Goal: Information Seeking & Learning: Compare options

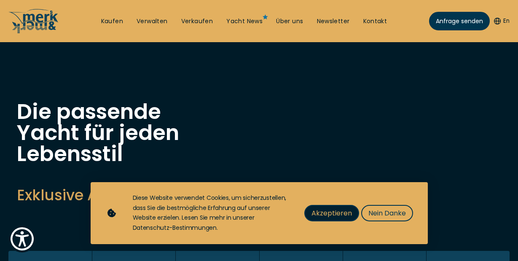
click at [326, 213] on span "Akzeptieren" at bounding box center [331, 213] width 40 height 11
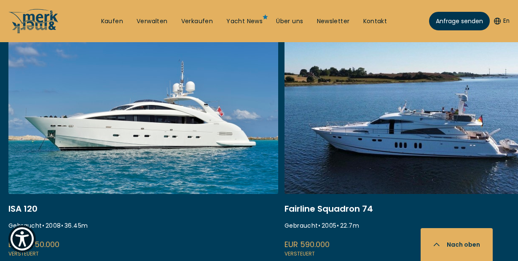
scroll to position [349, 0]
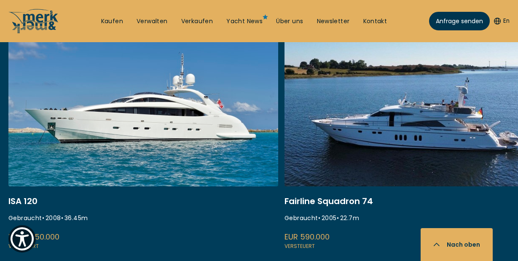
click at [119, 128] on link at bounding box center [143, 138] width 270 height 225
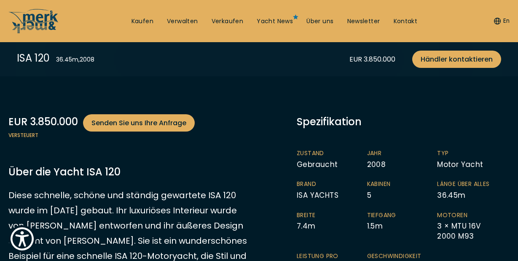
scroll to position [161, 0]
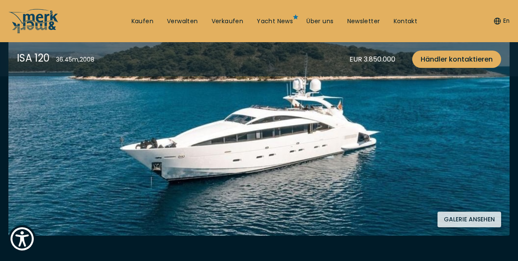
click at [479, 222] on button "Galerie ansehen" at bounding box center [469, 220] width 64 height 16
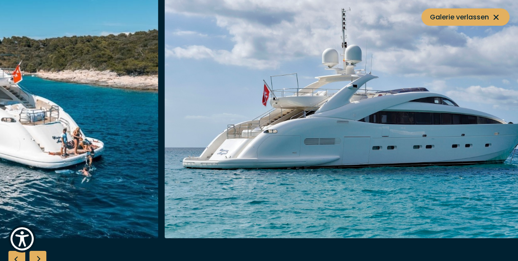
click at [35, 255] on div "Next slide" at bounding box center [38, 259] width 17 height 17
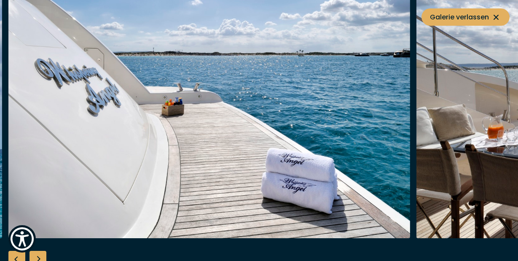
click at [35, 255] on div "Next slide" at bounding box center [38, 259] width 17 height 17
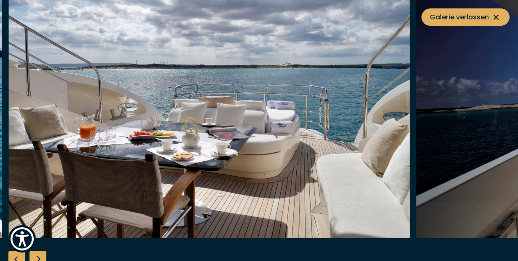
click at [35, 256] on div "Next slide" at bounding box center [38, 259] width 17 height 17
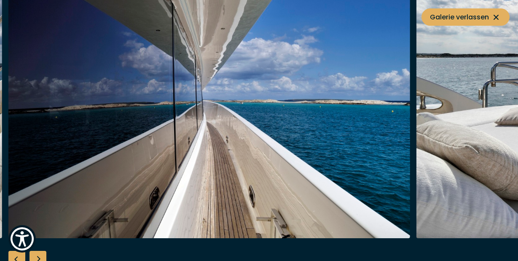
click at [35, 256] on div "Next slide" at bounding box center [38, 259] width 17 height 17
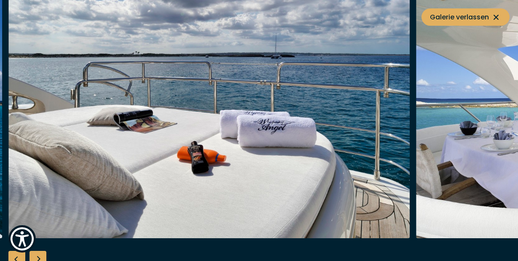
click at [35, 256] on div "Next slide" at bounding box center [38, 259] width 17 height 17
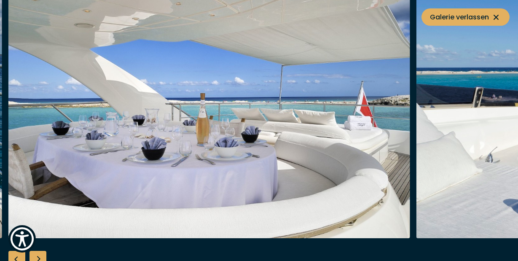
click at [35, 256] on div "Next slide" at bounding box center [38, 259] width 17 height 17
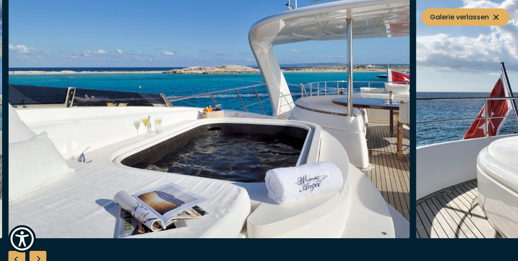
click at [35, 255] on div "Next slide" at bounding box center [38, 259] width 17 height 17
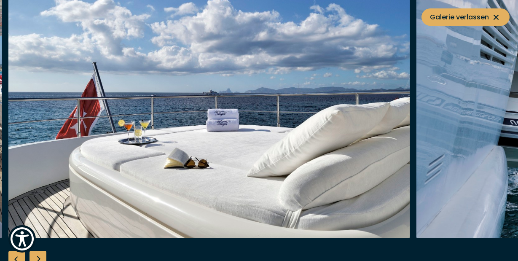
click at [36, 255] on div "Next slide" at bounding box center [38, 259] width 17 height 17
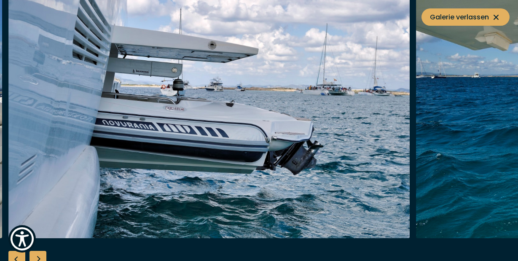
click at [41, 257] on div "Next slide" at bounding box center [38, 259] width 17 height 17
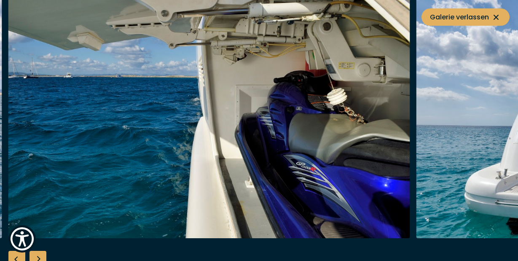
click at [41, 258] on div "Next slide" at bounding box center [38, 259] width 17 height 17
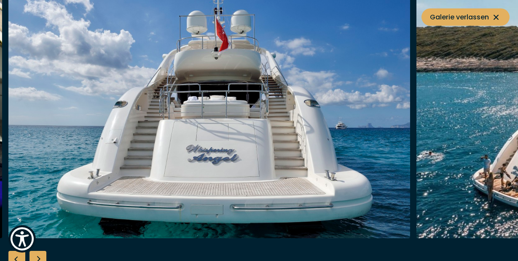
click at [41, 258] on div "Next slide" at bounding box center [38, 259] width 17 height 17
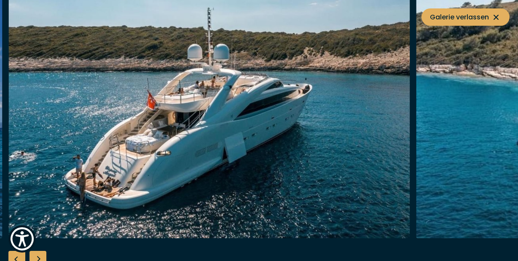
click at [41, 258] on div "Next slide" at bounding box center [38, 259] width 17 height 17
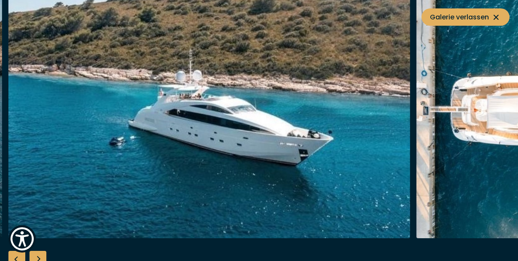
click at [41, 256] on div "Next slide" at bounding box center [38, 259] width 17 height 17
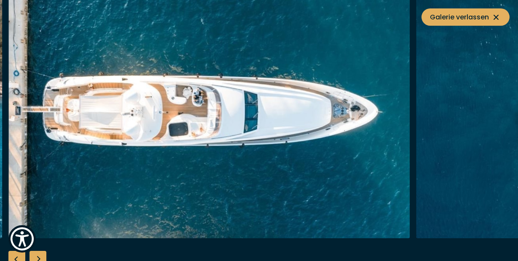
click at [41, 256] on div "Next slide" at bounding box center [38, 259] width 17 height 17
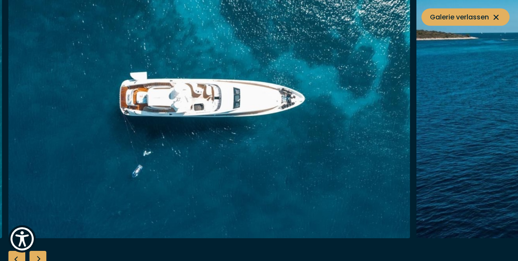
click at [41, 256] on div "Next slide" at bounding box center [38, 259] width 17 height 17
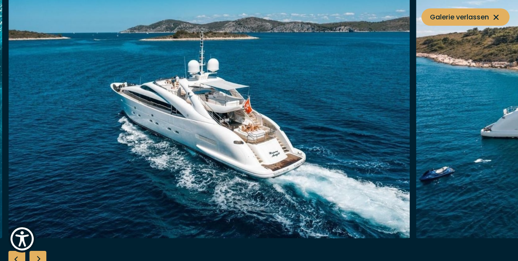
click at [41, 256] on div "Next slide" at bounding box center [38, 259] width 17 height 17
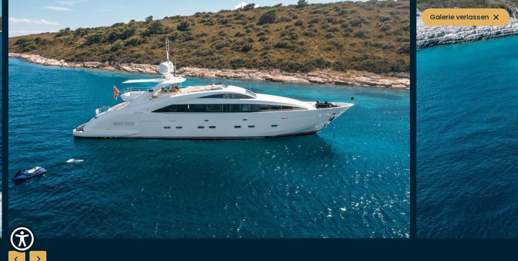
click at [41, 257] on div "Next slide" at bounding box center [38, 259] width 17 height 17
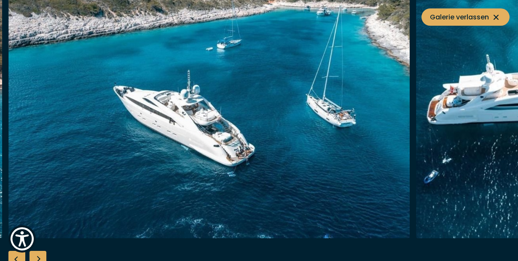
click at [41, 257] on div "Next slide" at bounding box center [38, 259] width 17 height 17
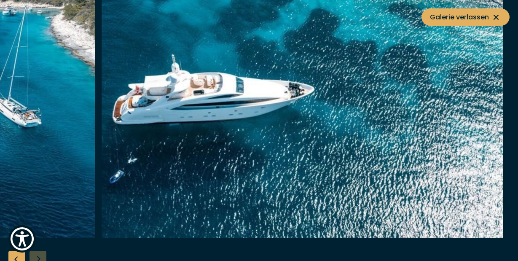
click at [41, 257] on div at bounding box center [259, 130] width 518 height 325
click at [489, 17] on span "Galerie verlassen" at bounding box center [465, 17] width 71 height 11
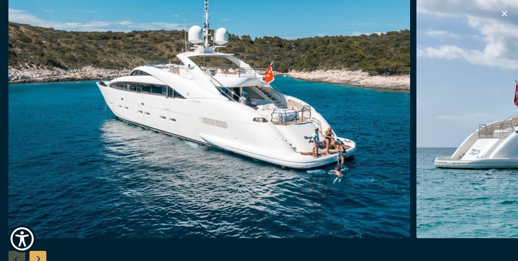
scroll to position [446, 0]
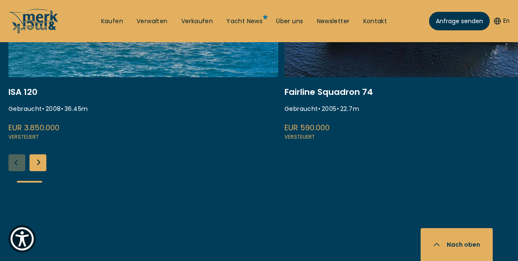
scroll to position [458, 0]
click at [505, 17] on div "Anfrage senden En" at bounding box center [469, 20] width 81 height 25
click at [505, 19] on button "En" at bounding box center [502, 21] width 16 height 8
click at [505, 20] on button "En" at bounding box center [502, 21] width 16 height 8
click at [496, 22] on icon "button" at bounding box center [497, 21] width 7 height 7
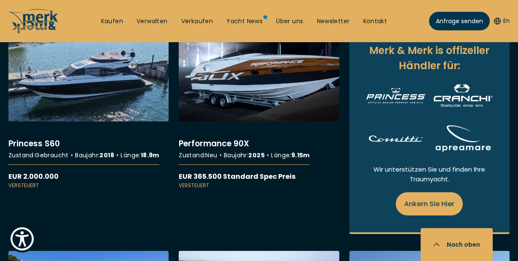
scroll to position [1007, 0]
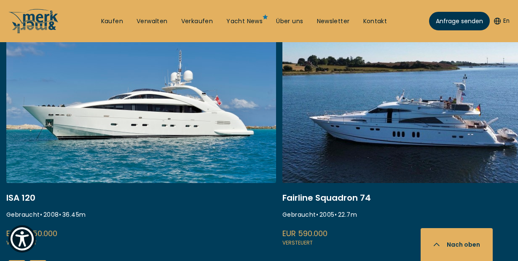
scroll to position [353, 0]
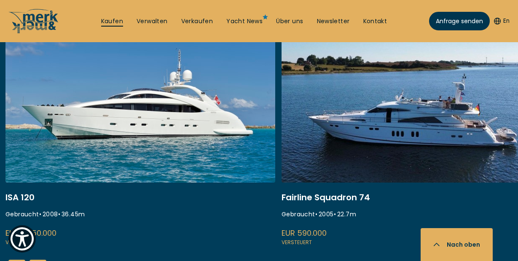
click at [109, 22] on link "Kaufen" at bounding box center [112, 21] width 22 height 8
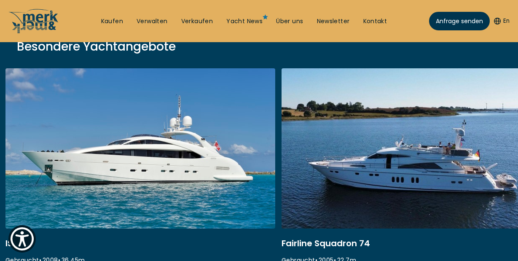
scroll to position [201, 0]
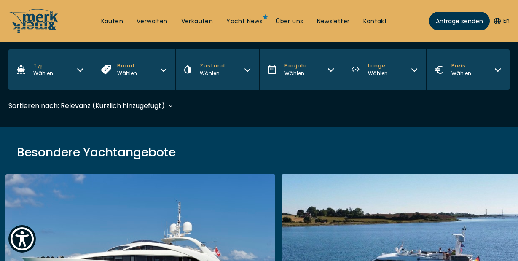
click at [170, 105] on div "Sortieren nach: Relevanz (Kürzlich hinzugefügt) Relevanz (Kürzlich hinzugefügt)…" at bounding box center [90, 105] width 165 height 11
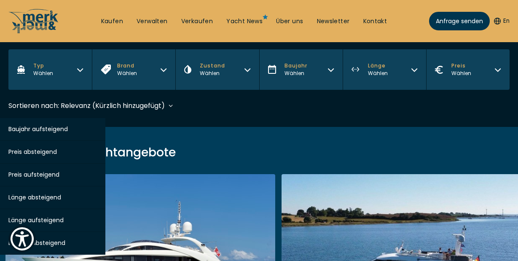
click at [42, 175] on span "Preis aufsteigend" at bounding box center [33, 174] width 51 height 8
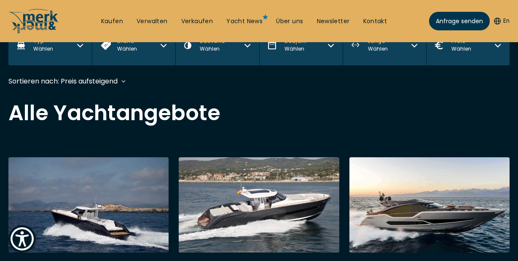
scroll to position [225, 0]
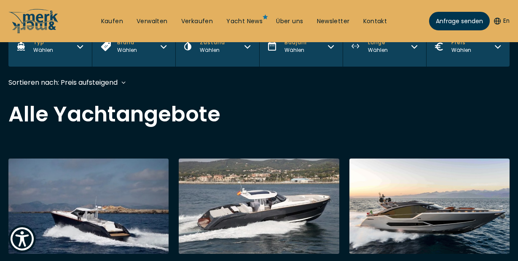
click at [122, 81] on div "Sortieren nach: Preis aufsteigend Relevanz (Kürzlich hinzugefügt) Baujahr aufst…" at bounding box center [67, 82] width 118 height 11
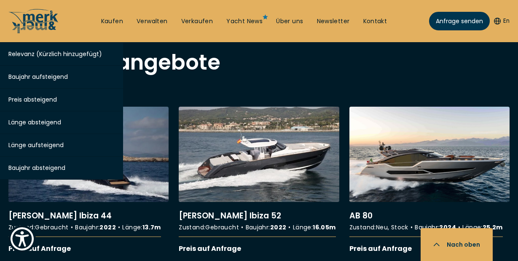
scroll to position [278, 0]
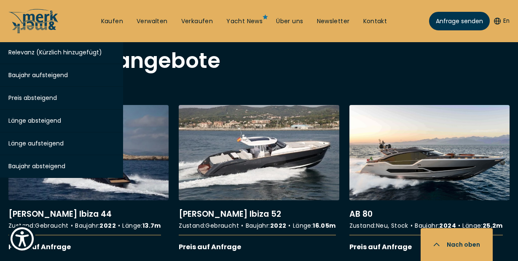
click at [35, 100] on span "Preis absteigend" at bounding box center [32, 98] width 48 height 8
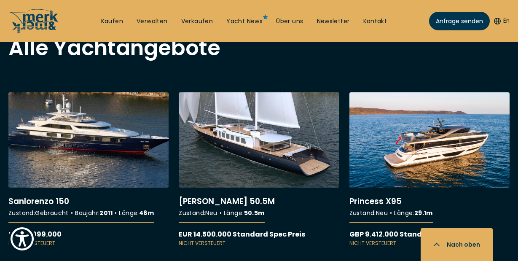
scroll to position [293, 0]
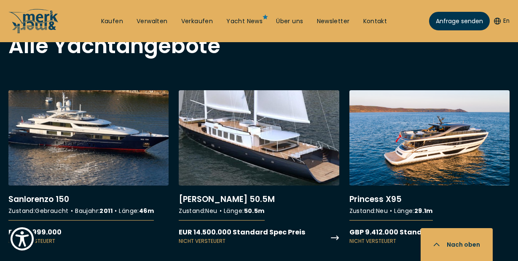
click at [261, 156] on link "More details about Oguz Khan 50.5M" at bounding box center [259, 167] width 160 height 155
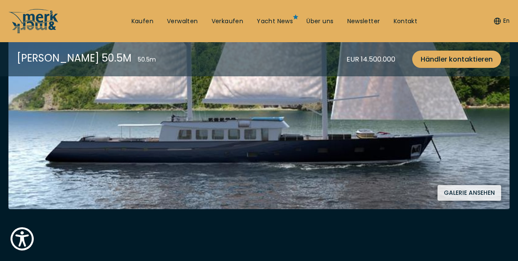
scroll to position [183, 0]
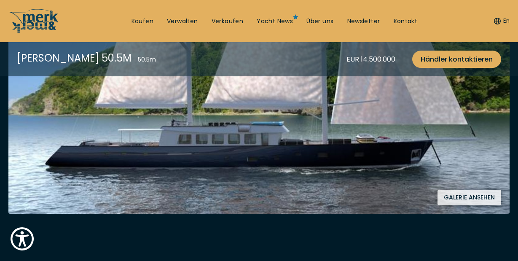
click at [478, 193] on button "Galerie ansehen" at bounding box center [469, 198] width 64 height 16
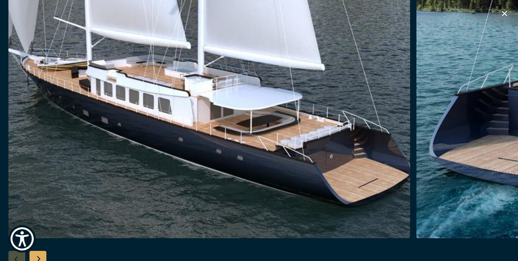
click at [41, 256] on div "Next slide" at bounding box center [38, 259] width 17 height 17
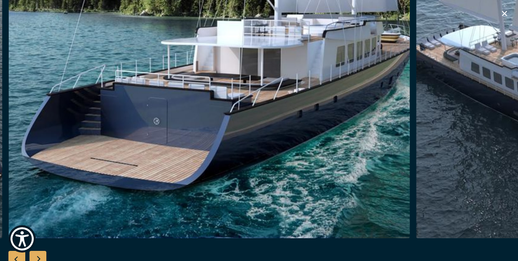
click at [40, 256] on div "Next slide" at bounding box center [38, 259] width 17 height 17
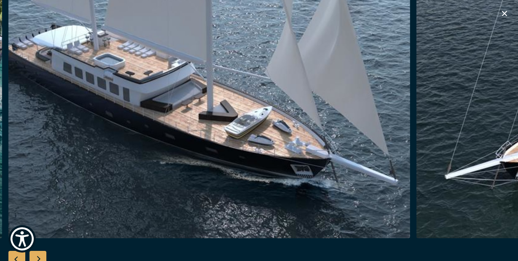
click at [40, 256] on div "Next slide" at bounding box center [38, 259] width 17 height 17
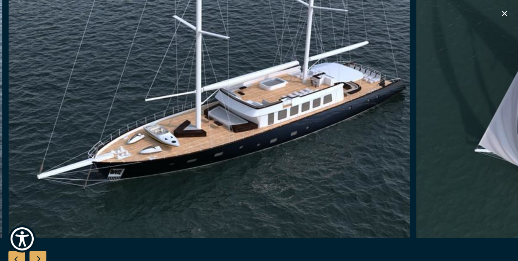
click at [40, 256] on div "Next slide" at bounding box center [38, 259] width 17 height 17
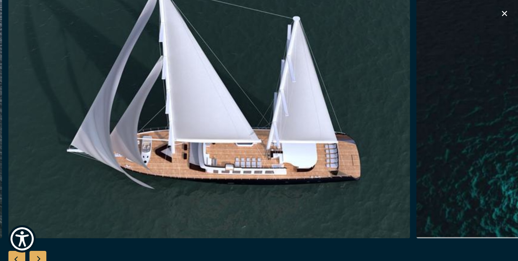
click at [40, 256] on div "Next slide" at bounding box center [38, 259] width 17 height 17
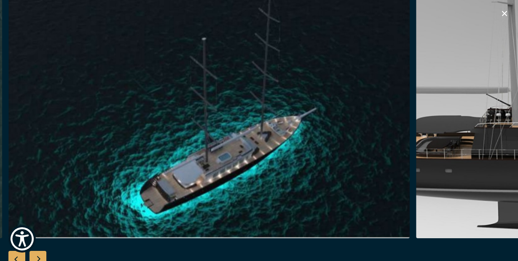
click at [40, 257] on div "Next slide" at bounding box center [38, 259] width 17 height 17
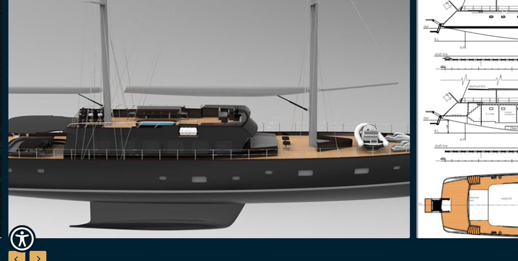
click at [40, 257] on div "Next slide" at bounding box center [38, 259] width 17 height 17
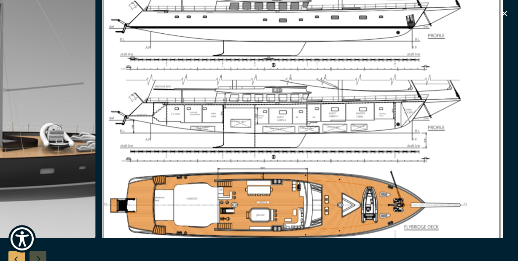
click at [40, 257] on div at bounding box center [259, 130] width 518 height 325
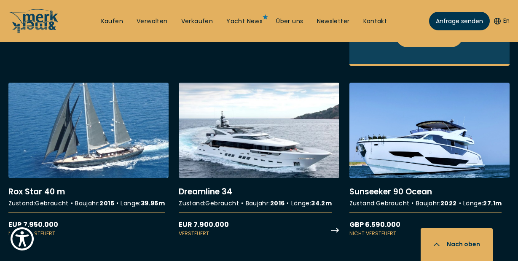
scroll to position [697, 0]
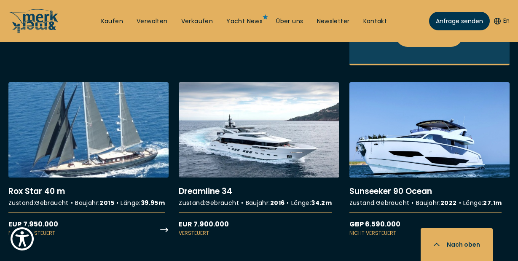
click at [104, 152] on link "More details about Rox Star 40 m" at bounding box center [88, 159] width 160 height 155
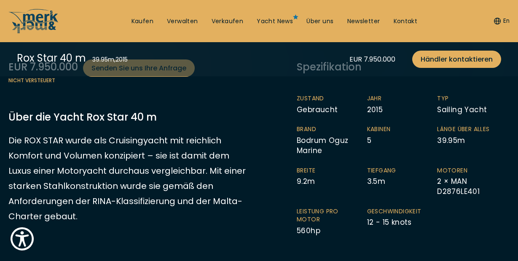
scroll to position [254, 0]
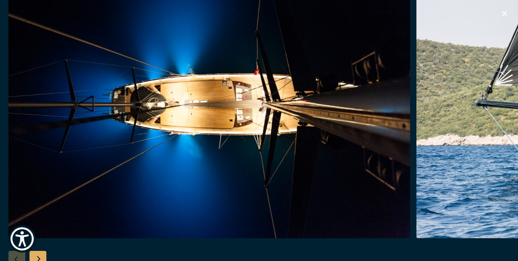
click at [39, 256] on div "Next slide" at bounding box center [38, 259] width 17 height 17
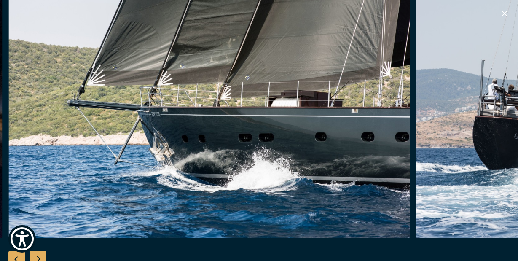
click at [39, 257] on div "Next slide" at bounding box center [38, 259] width 17 height 17
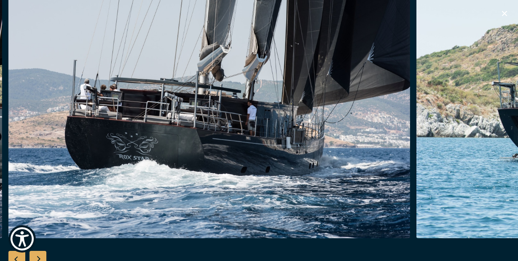
click at [39, 257] on div "Next slide" at bounding box center [38, 259] width 17 height 17
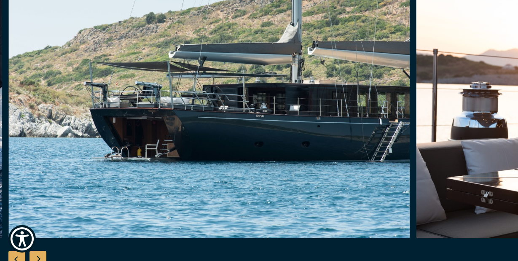
click at [39, 257] on div "Next slide" at bounding box center [38, 259] width 17 height 17
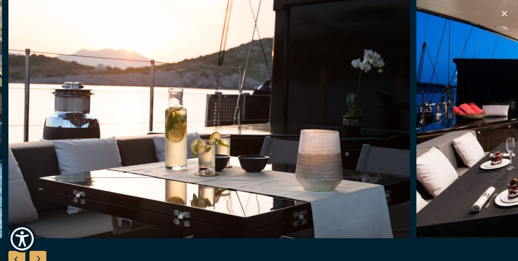
click at [39, 257] on div "Next slide" at bounding box center [38, 259] width 17 height 17
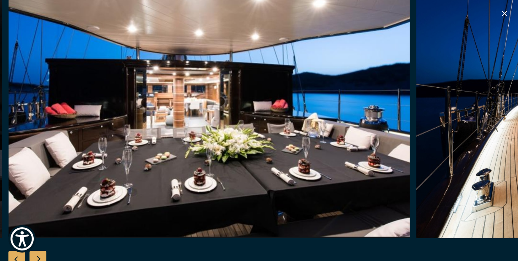
click at [39, 257] on div "Next slide" at bounding box center [38, 259] width 17 height 17
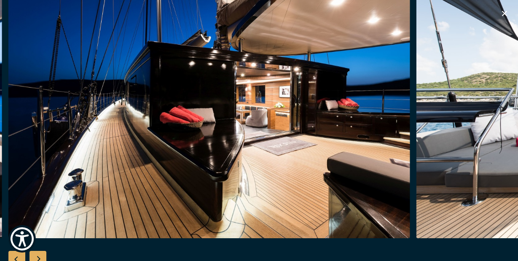
click at [39, 257] on div "Next slide" at bounding box center [38, 259] width 17 height 17
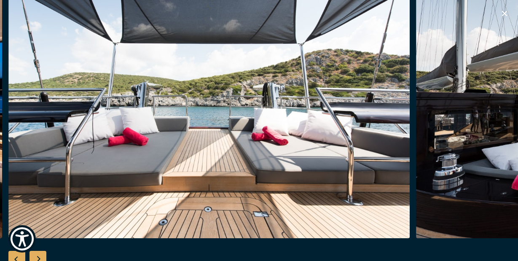
click at [40, 258] on div "Next slide" at bounding box center [38, 259] width 17 height 17
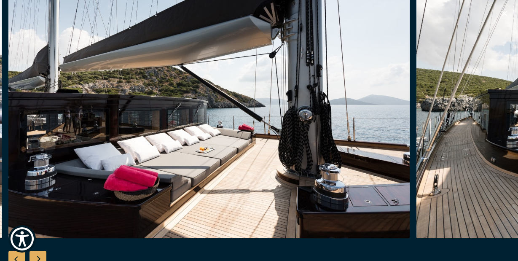
click at [40, 258] on div "Next slide" at bounding box center [38, 259] width 17 height 17
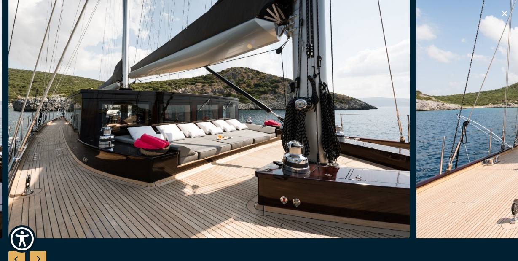
click at [40, 258] on div "Next slide" at bounding box center [38, 259] width 17 height 17
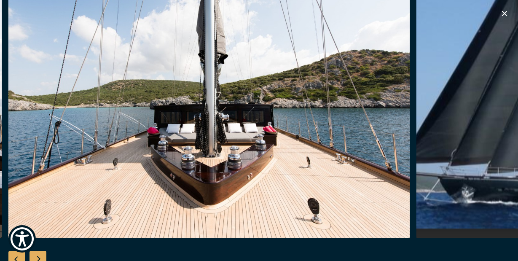
click at [40, 259] on div "Next slide" at bounding box center [38, 259] width 17 height 17
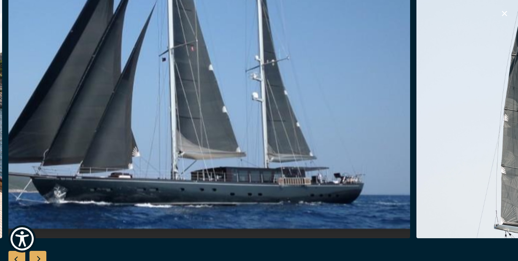
click at [40, 259] on div "Next slide" at bounding box center [38, 259] width 17 height 17
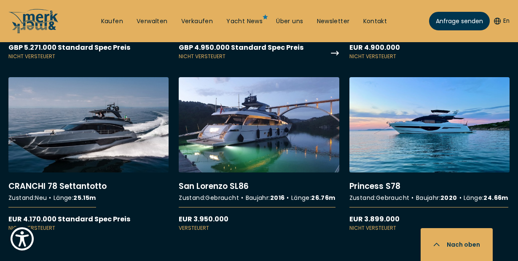
scroll to position [1222, 0]
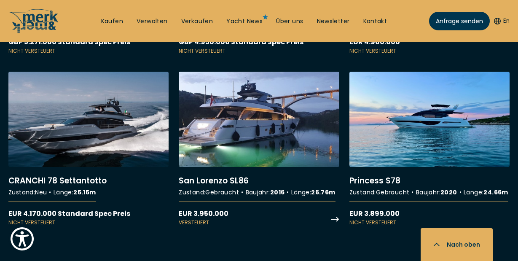
click at [234, 148] on link "More details about [GEOGRAPHIC_DATA] SL86" at bounding box center [259, 149] width 160 height 155
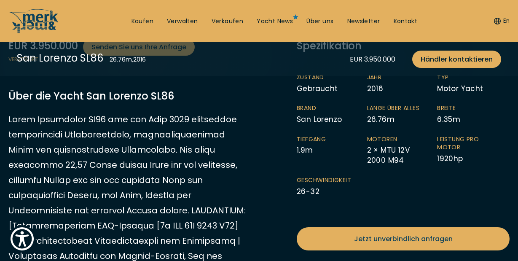
scroll to position [214, 0]
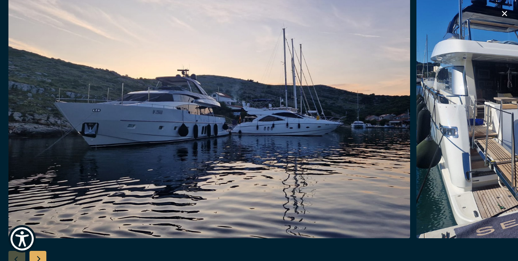
click at [36, 257] on div "Next slide" at bounding box center [38, 259] width 17 height 17
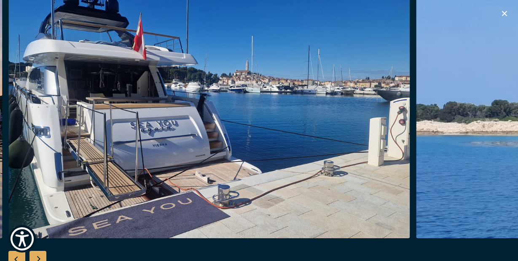
click at [36, 257] on div "Next slide" at bounding box center [38, 259] width 17 height 17
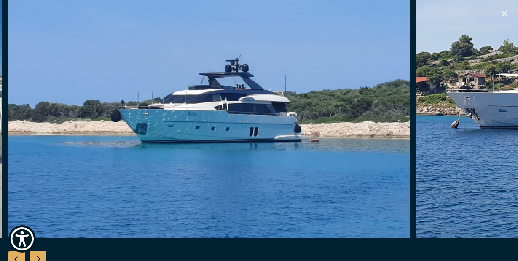
click at [36, 257] on div "Next slide" at bounding box center [38, 259] width 17 height 17
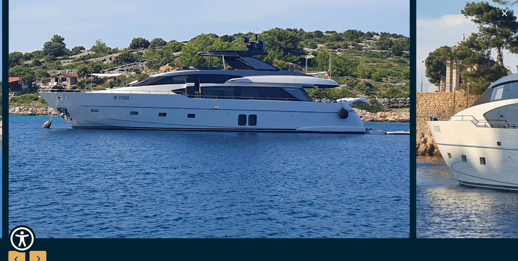
click at [36, 257] on div "Next slide" at bounding box center [38, 259] width 17 height 17
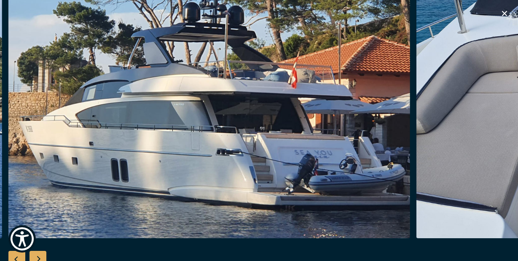
click at [36, 257] on div "Next slide" at bounding box center [38, 259] width 17 height 17
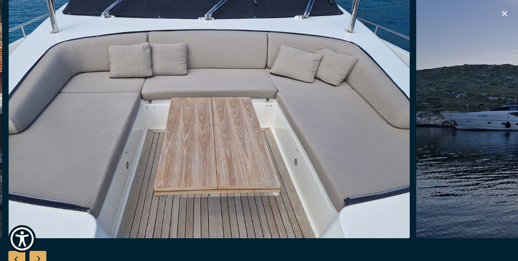
click at [36, 257] on div "Next slide" at bounding box center [38, 259] width 17 height 17
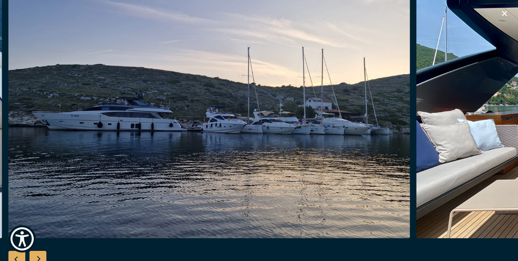
click at [36, 257] on div "Next slide" at bounding box center [38, 259] width 17 height 17
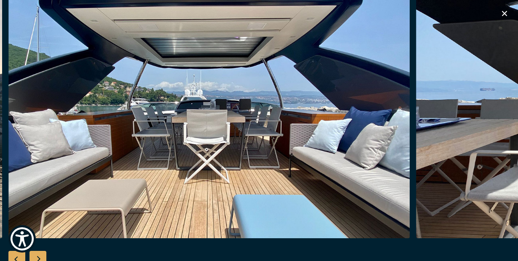
click at [36, 257] on div "Next slide" at bounding box center [38, 259] width 17 height 17
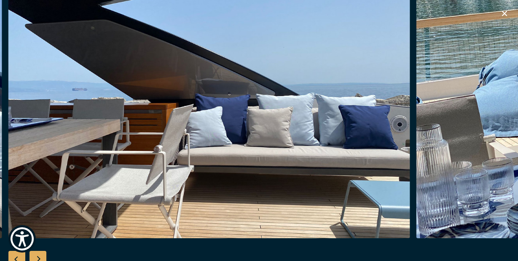
click at [39, 254] on div "Next slide" at bounding box center [38, 259] width 17 height 17
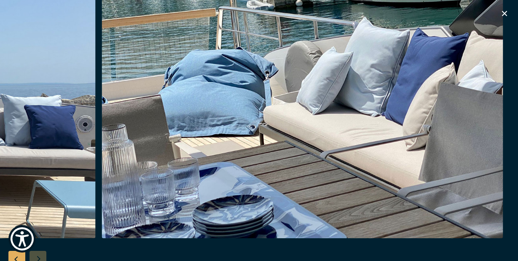
click at [39, 254] on div at bounding box center [259, 130] width 518 height 325
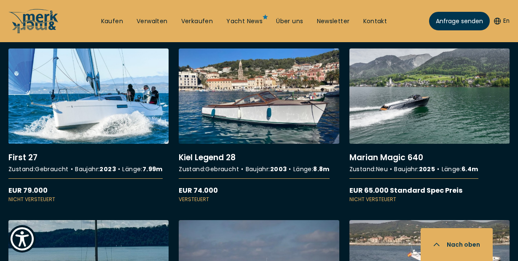
scroll to position [5776, 0]
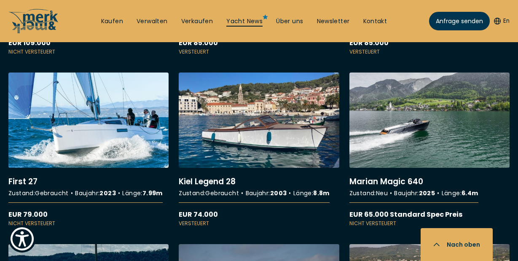
click at [241, 19] on link "Yacht News" at bounding box center [244, 21] width 36 height 8
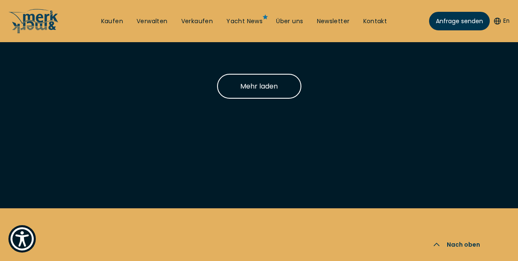
scroll to position [980, 0]
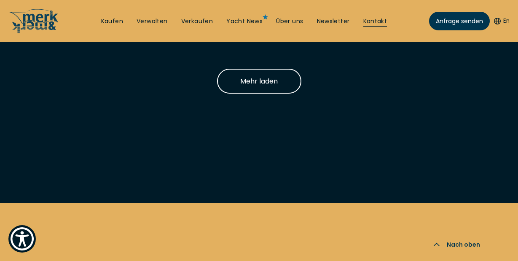
click at [374, 19] on link "Kontakt" at bounding box center [375, 21] width 24 height 8
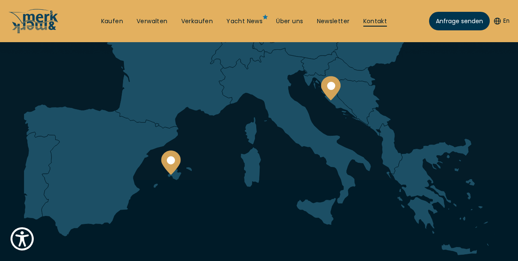
scroll to position [200, 0]
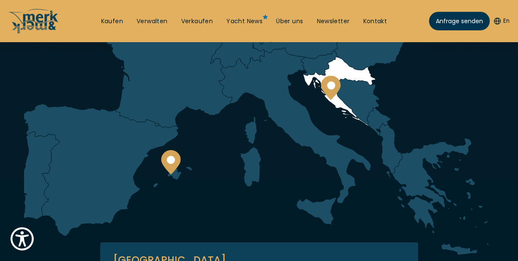
click at [330, 85] on circle at bounding box center [331, 85] width 8 height 8
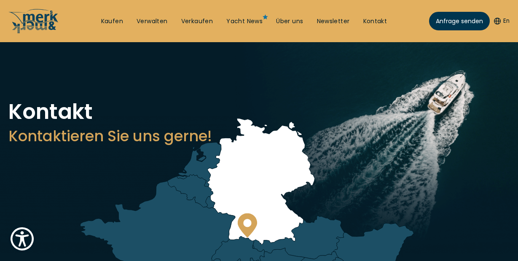
scroll to position [0, 0]
